Goal: Task Accomplishment & Management: Manage account settings

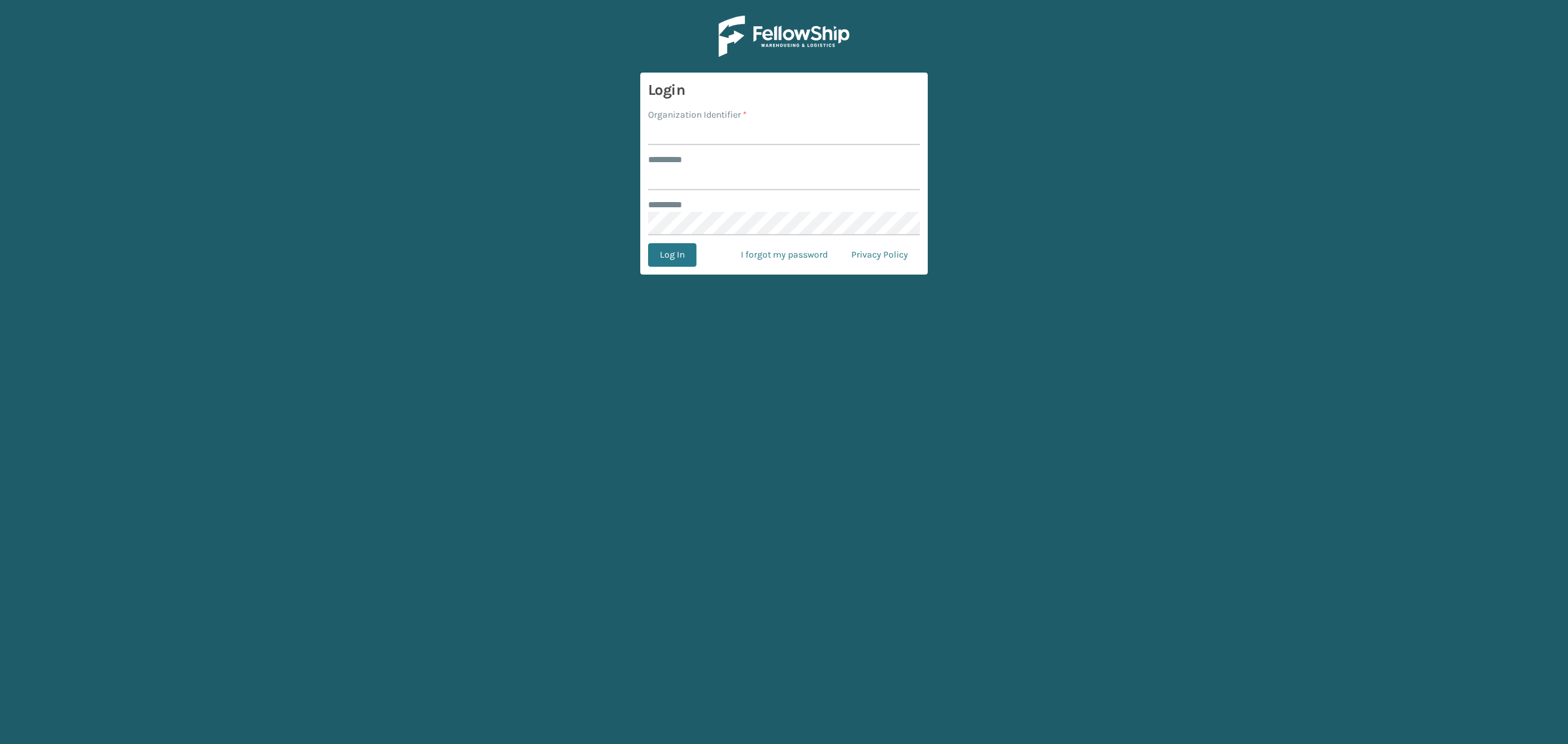
click at [686, 137] on input "Organization Identifier *" at bounding box center [784, 133] width 272 height 24
type input "[PERSON_NAME]"
click at [715, 183] on input "******** *" at bounding box center [784, 178] width 272 height 24
type input "******"
click at [648, 243] on button "Log In" at bounding box center [672, 255] width 49 height 24
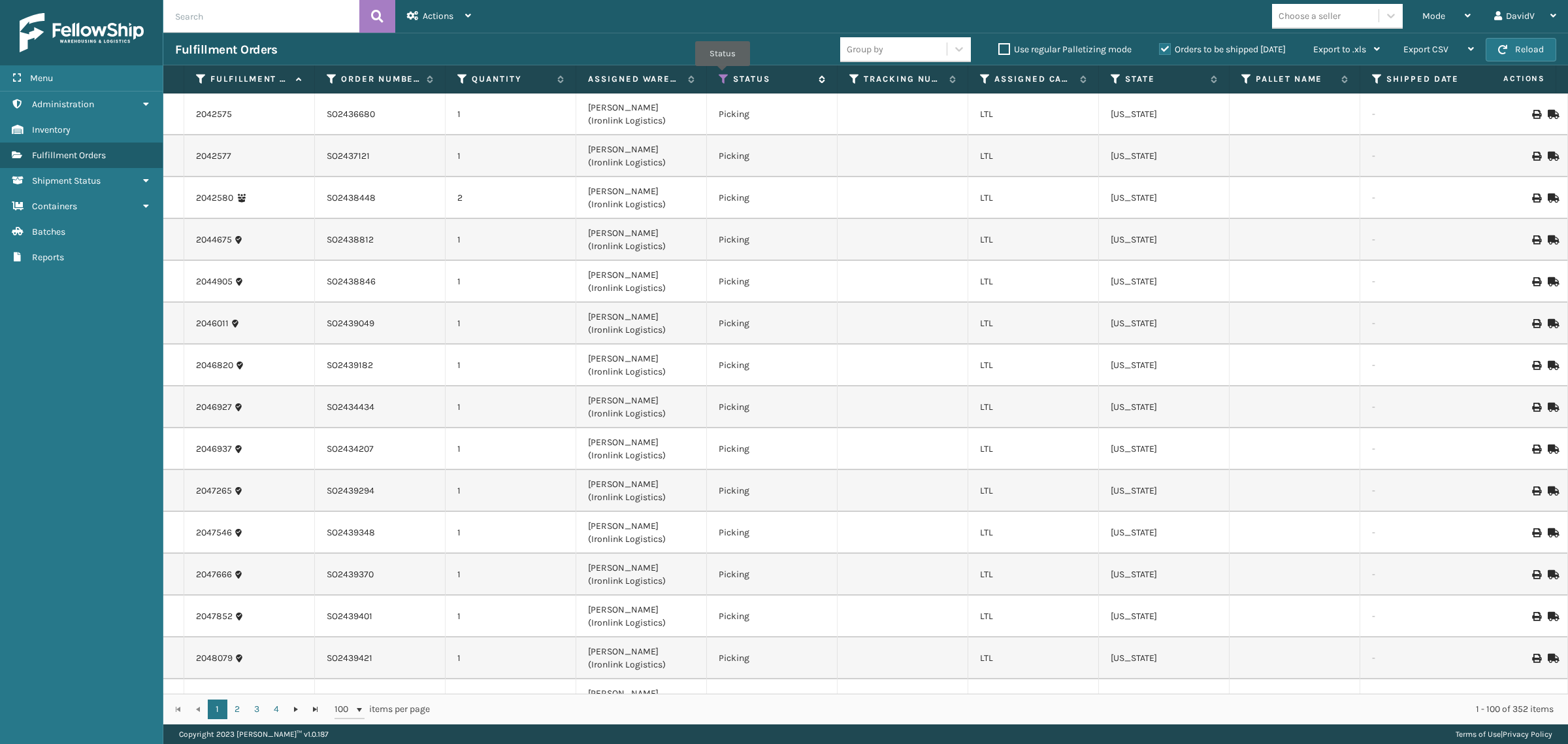
click at [722, 75] on icon at bounding box center [723, 79] width 10 height 12
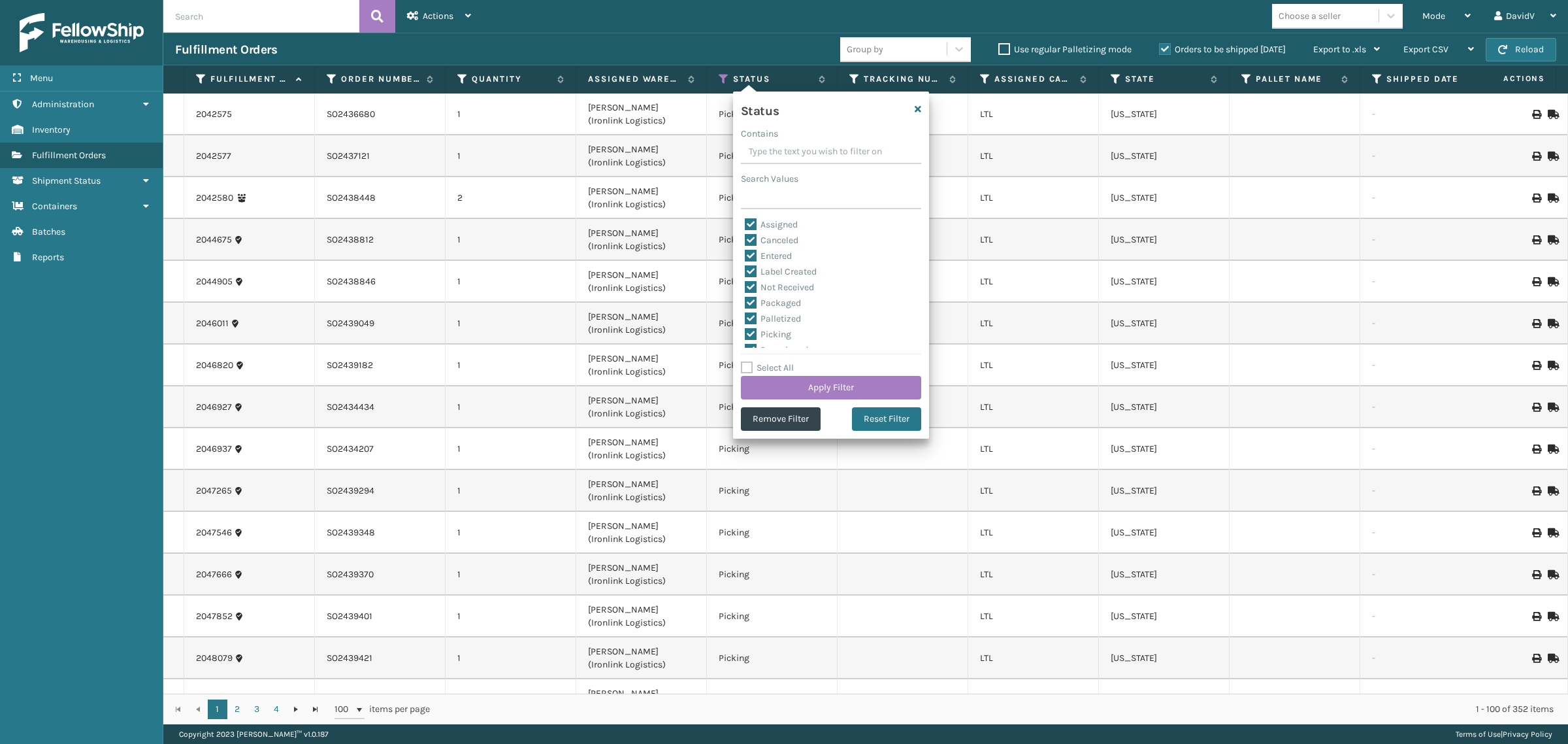
click at [743, 364] on label "Select All" at bounding box center [767, 367] width 53 height 11
click at [743, 361] on input "Select All" at bounding box center [838, 360] width 196 height 1
checkbox input "true"
click at [745, 368] on label "Select All" at bounding box center [767, 367] width 53 height 11
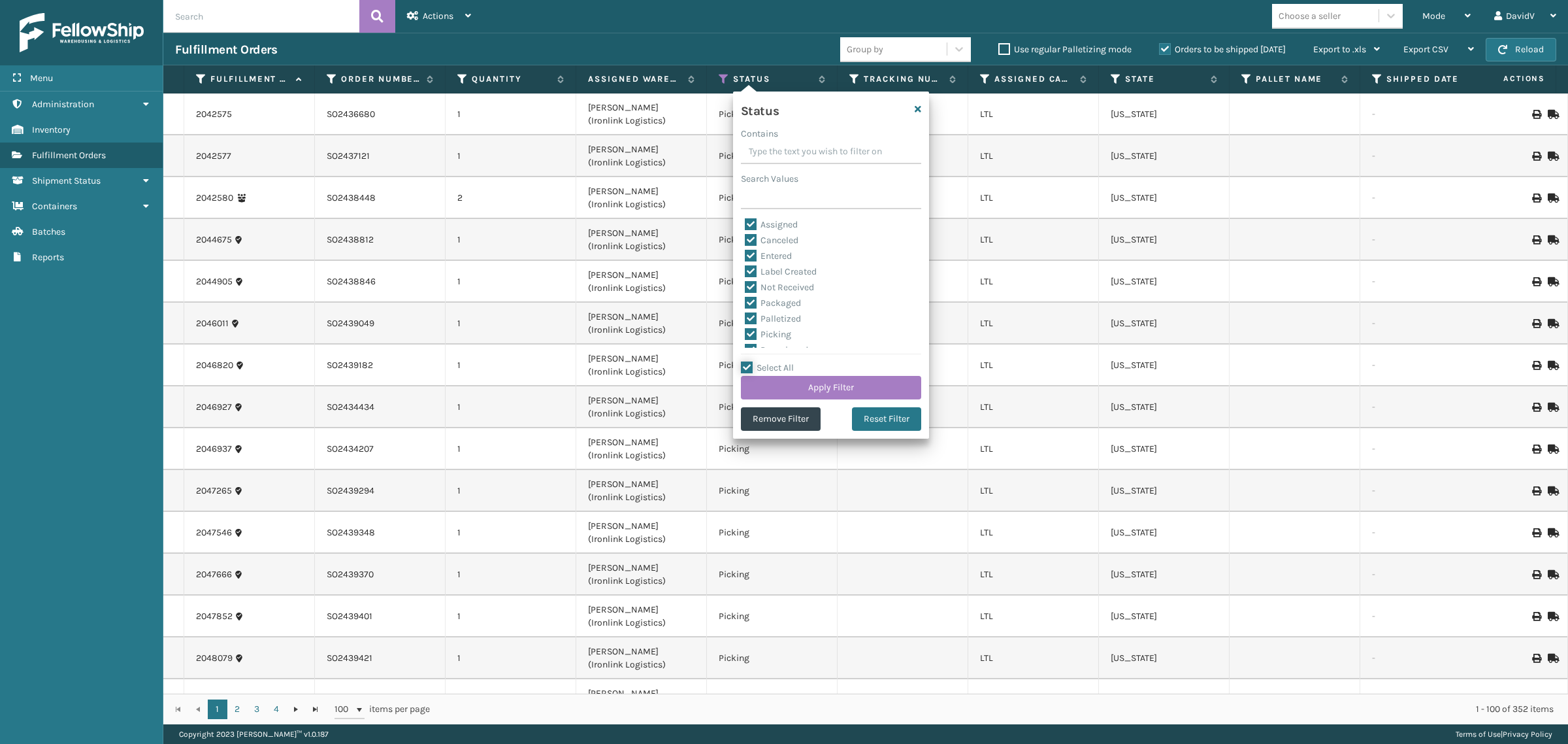
click at [745, 361] on input "Select All" at bounding box center [838, 360] width 196 height 1
checkbox input "false"
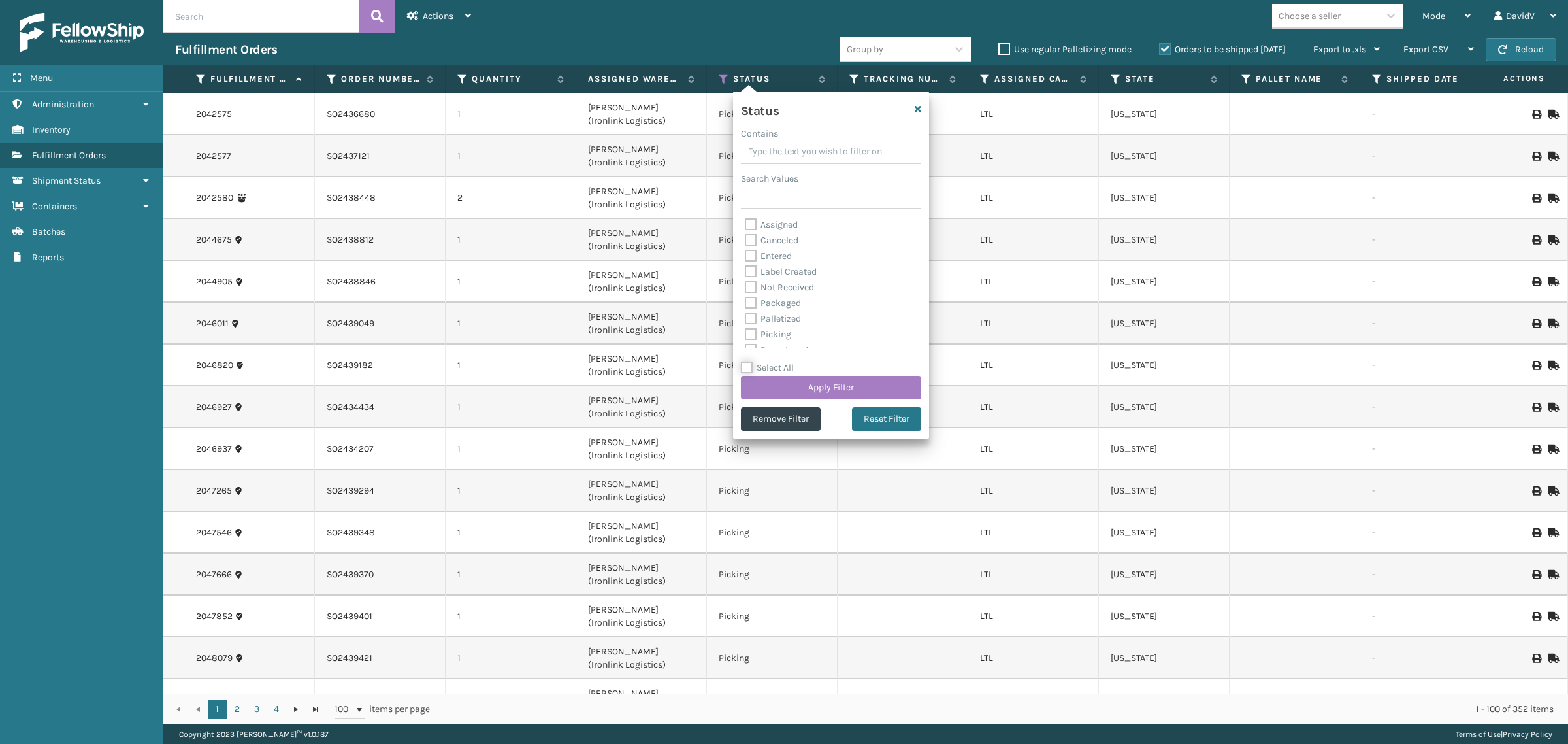
checkbox input "false"
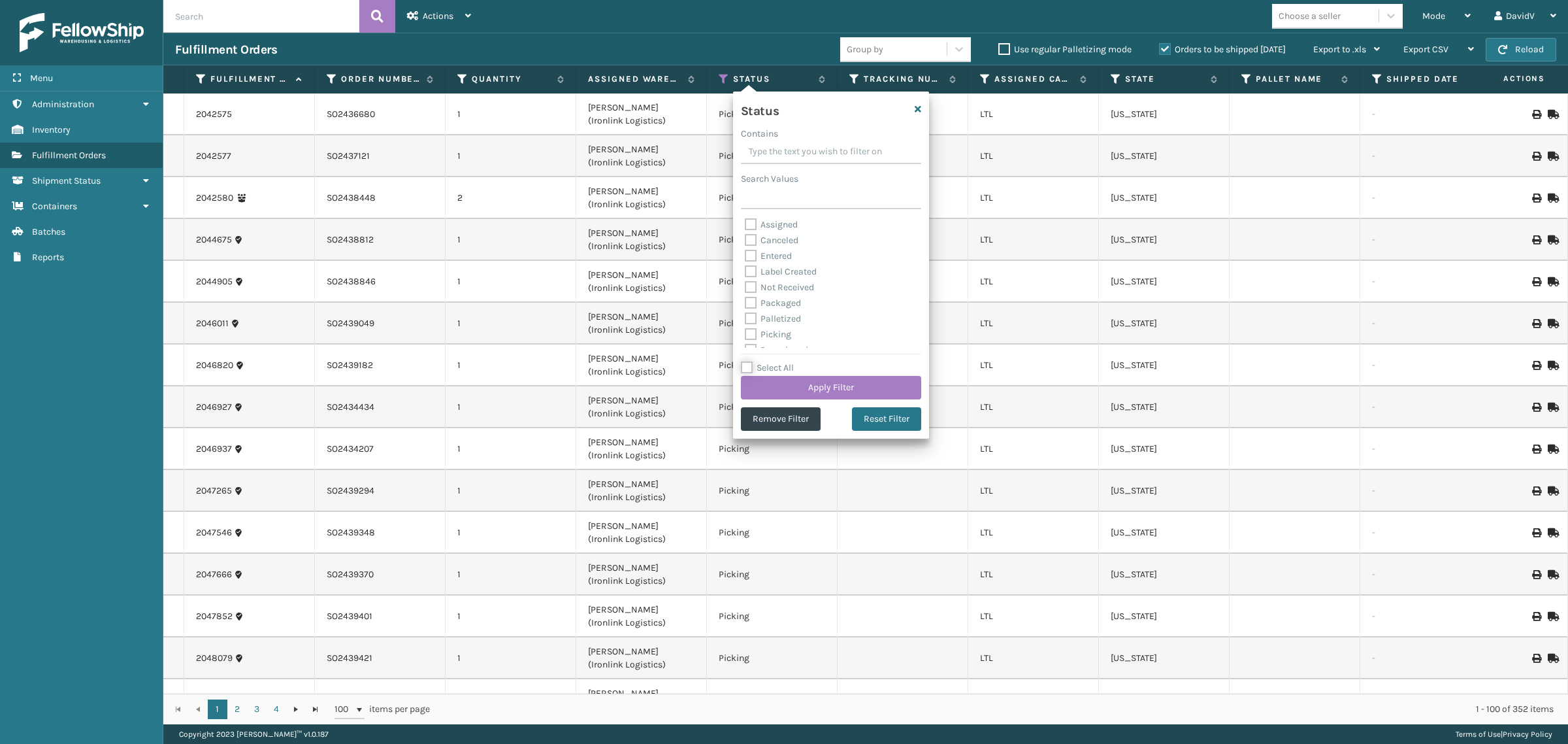
checkbox input "false"
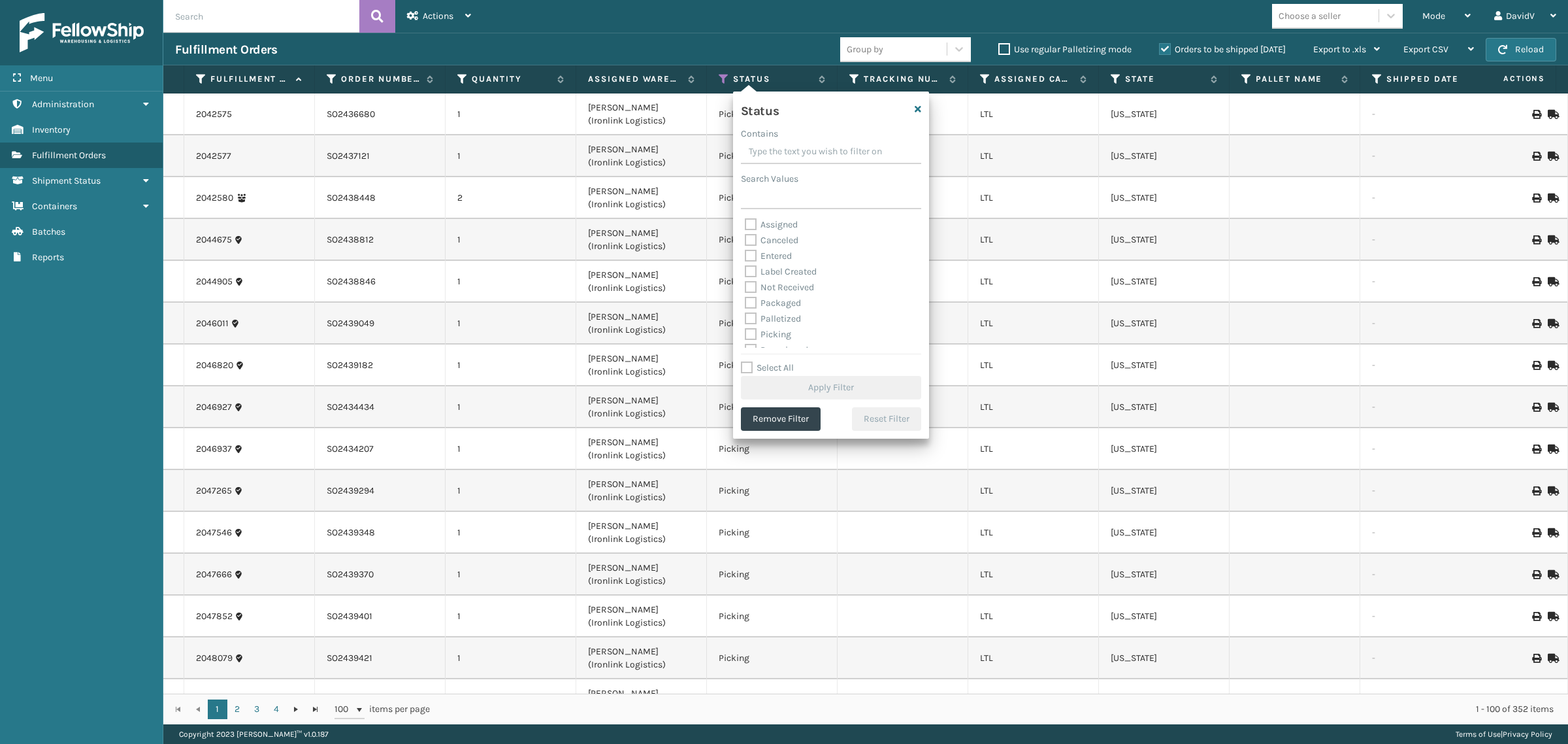
click at [752, 226] on label "Assigned" at bounding box center [771, 224] width 53 height 11
click at [745, 225] on input "Assigned" at bounding box center [745, 220] width 1 height 8
checkbox input "true"
click at [841, 389] on button "Apply Filter" at bounding box center [831, 388] width 180 height 24
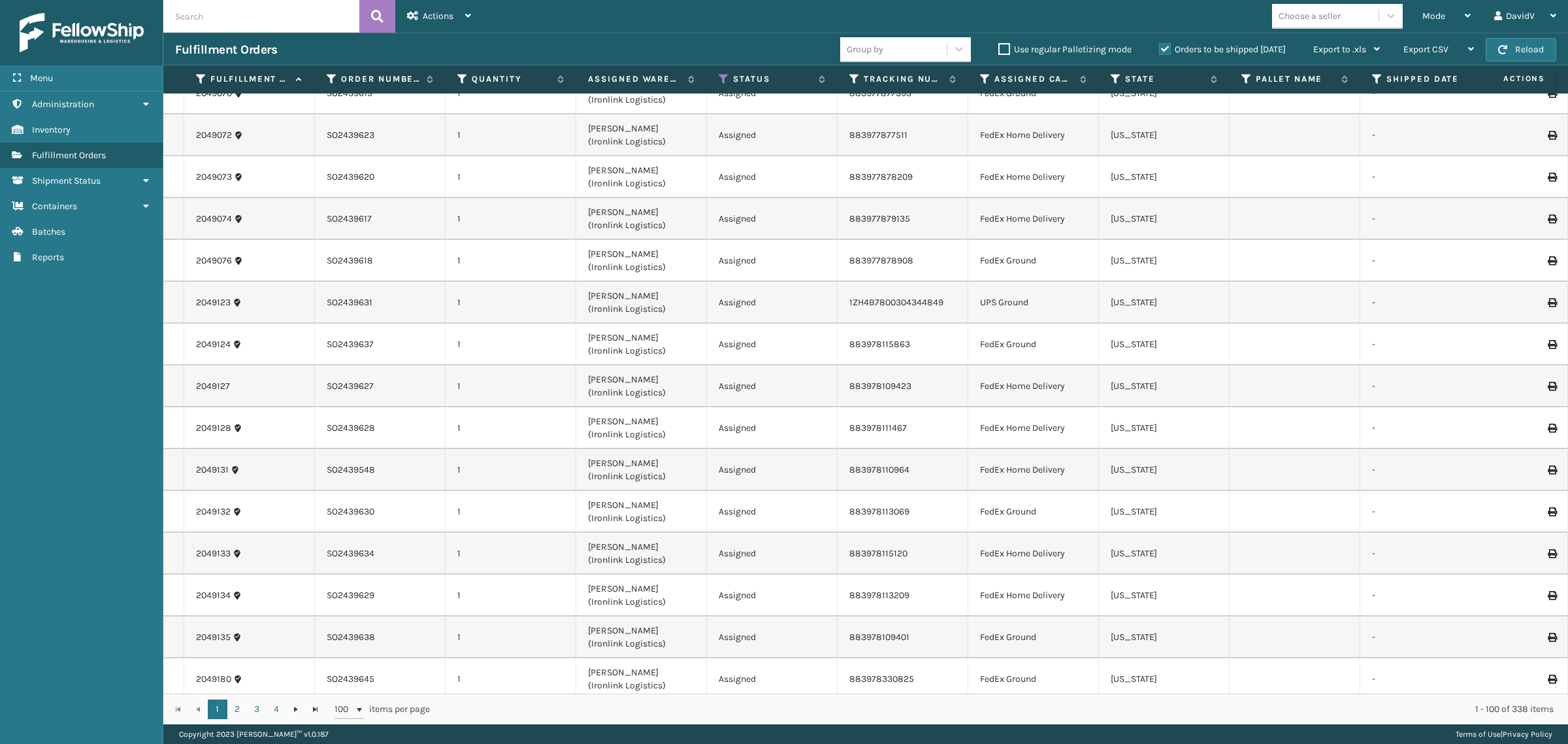
scroll to position [3594, 0]
